Goal: Information Seeking & Learning: Learn about a topic

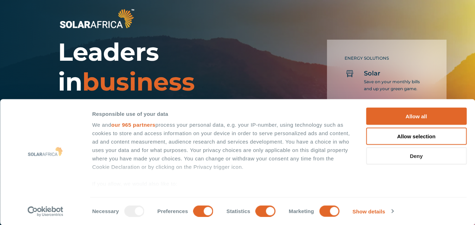
click at [418, 159] on button "Deny" at bounding box center [416, 156] width 101 height 17
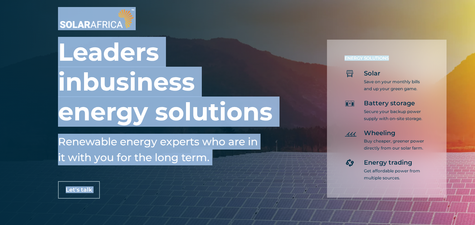
drag, startPoint x: 475, startPoint y: 15, endPoint x: 477, endPoint y: 27, distance: 12.5
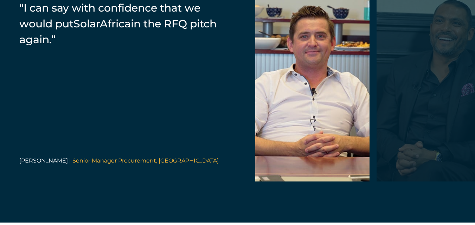
scroll to position [1429, 0]
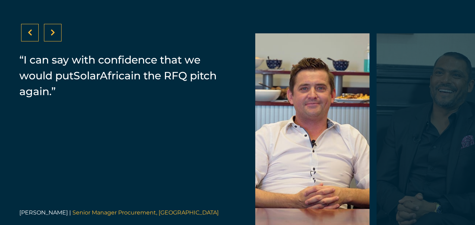
click at [52, 36] on icon at bounding box center [53, 32] width 5 height 7
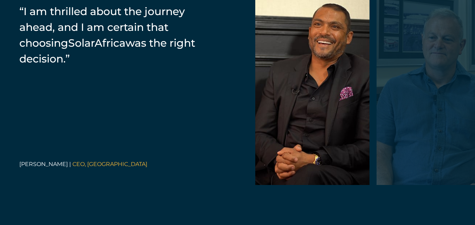
scroll to position [1473, 0]
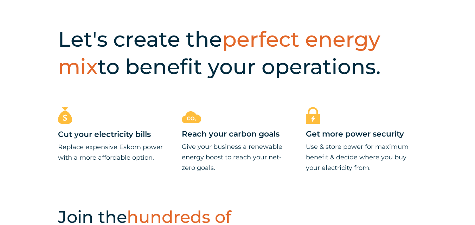
scroll to position [0, 0]
